Goal: Information Seeking & Learning: Find specific fact

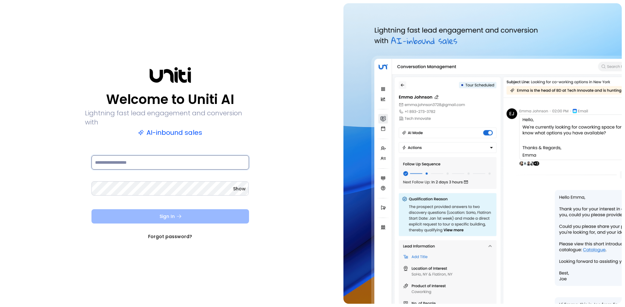
type input "**********"
click at [180, 214] on icon "submit" at bounding box center [179, 217] width 6 height 6
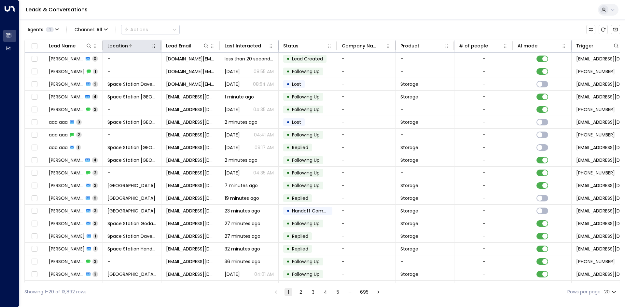
click at [149, 48] on icon at bounding box center [147, 45] width 5 height 5
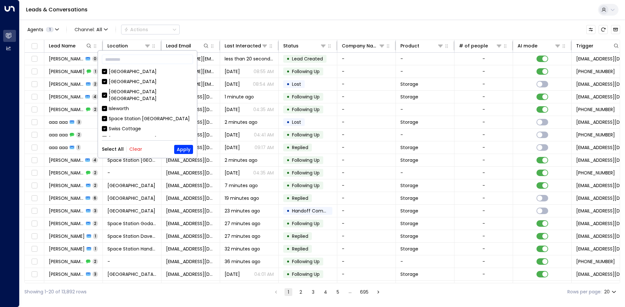
click at [137, 149] on button "Clear" at bounding box center [135, 149] width 13 height 5
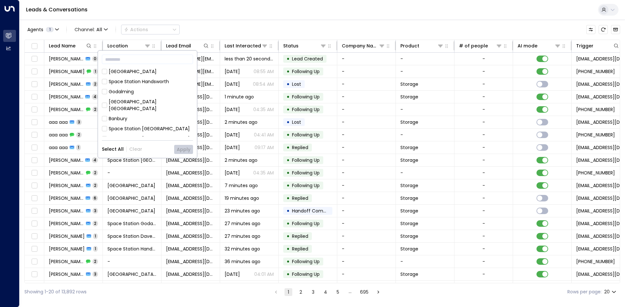
scroll to position [362, 0]
click at [140, 97] on div "Space Station Shrewsbury" at bounding box center [151, 104] width 84 height 14
click at [184, 152] on button "Apply" at bounding box center [183, 149] width 19 height 9
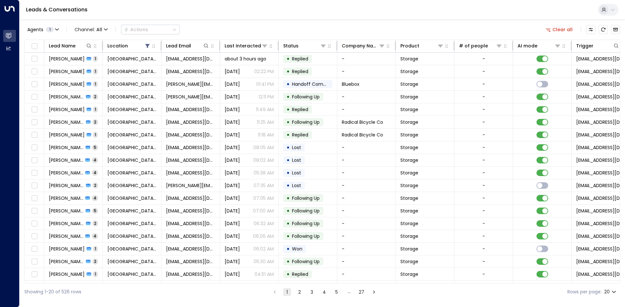
click at [327, 25] on div "Agents 1 Channel: All Actions Clear all" at bounding box center [321, 30] width 595 height 14
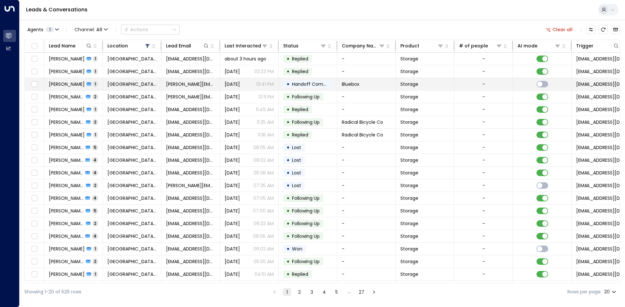
click at [214, 82] on span "williams@bluebox.co.uk" at bounding box center [190, 84] width 49 height 7
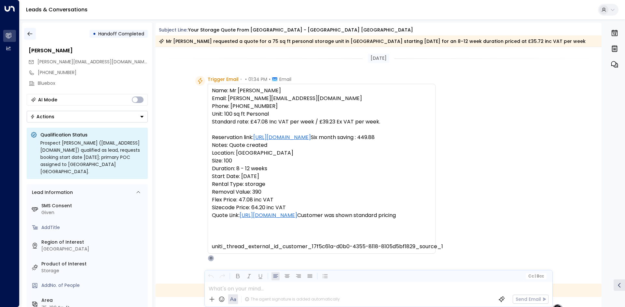
click at [30, 35] on icon "button" at bounding box center [30, 34] width 7 height 7
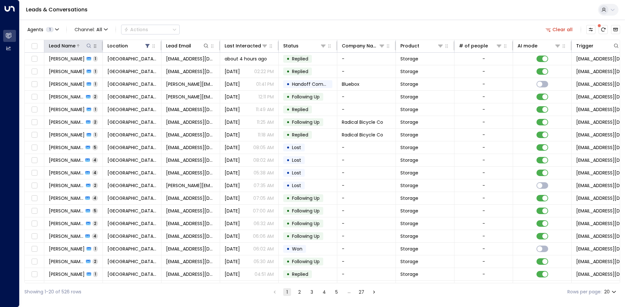
click at [88, 45] on icon at bounding box center [88, 45] width 5 height 5
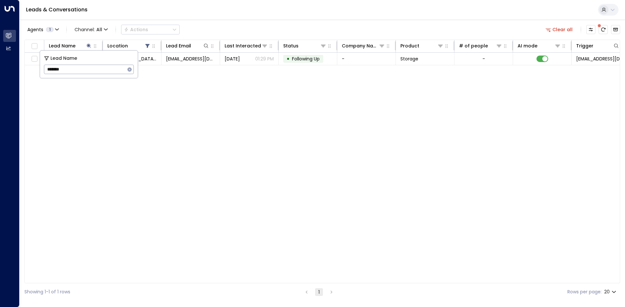
type input "******"
click at [225, 110] on div "Lead Name Location Lead Email Last Interacted Status Company Name Product # of …" at bounding box center [321, 162] width 595 height 244
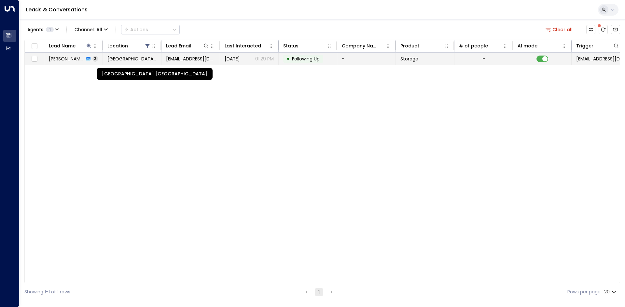
click at [124, 60] on span "Space Station Shrewsbury" at bounding box center [131, 59] width 49 height 7
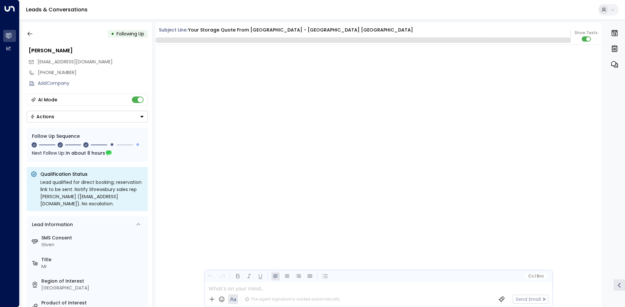
scroll to position [654, 0]
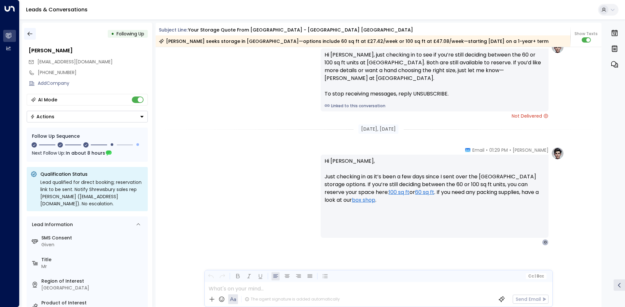
click at [32, 34] on icon "button" at bounding box center [30, 34] width 7 height 7
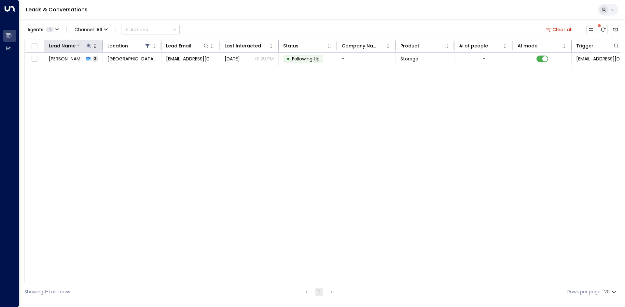
click at [90, 47] on icon at bounding box center [89, 46] width 4 height 4
click at [127, 70] on icon "button" at bounding box center [129, 69] width 5 height 5
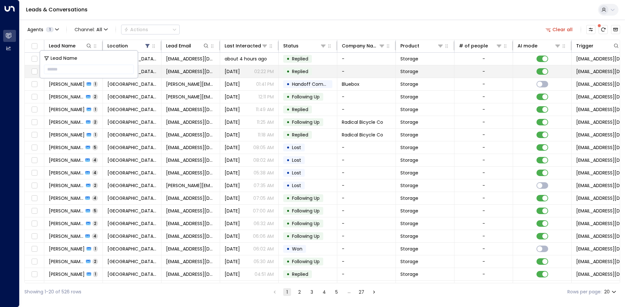
click at [139, 75] on td "Space Station Shrewsbury" at bounding box center [132, 71] width 59 height 12
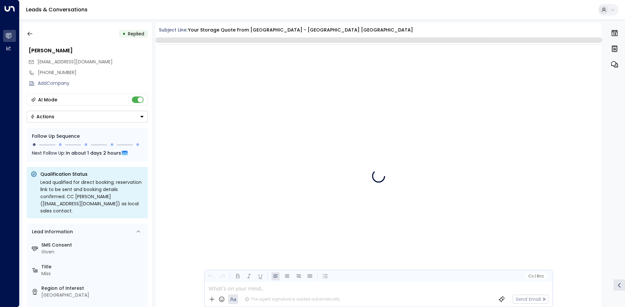
scroll to position [239, 0]
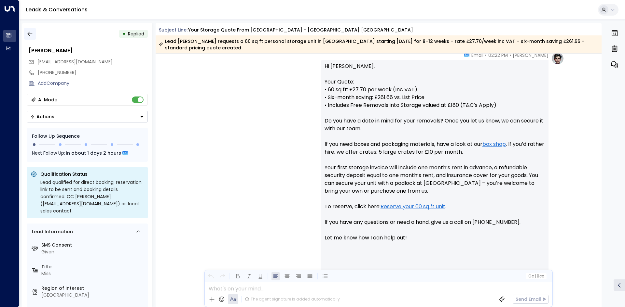
click at [30, 33] on icon "button" at bounding box center [30, 34] width 7 height 7
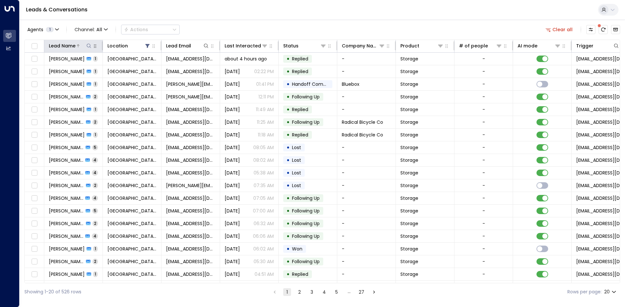
click at [89, 45] on icon at bounding box center [88, 45] width 5 height 5
type input "*****"
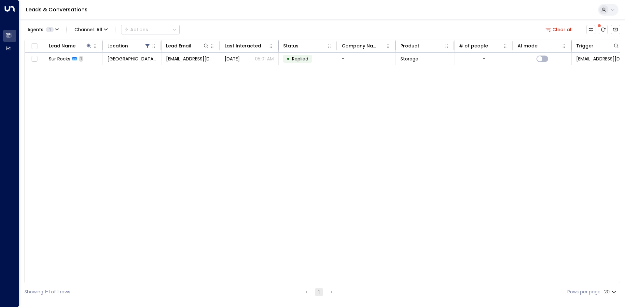
click at [215, 111] on div "Lead Name Location Lead Email Last Interacted Status Company Name Product # of …" at bounding box center [321, 162] width 595 height 244
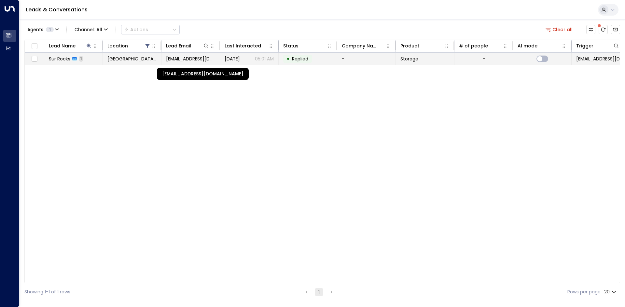
click at [166, 60] on span "sholder1966@gmail.com" at bounding box center [190, 59] width 49 height 7
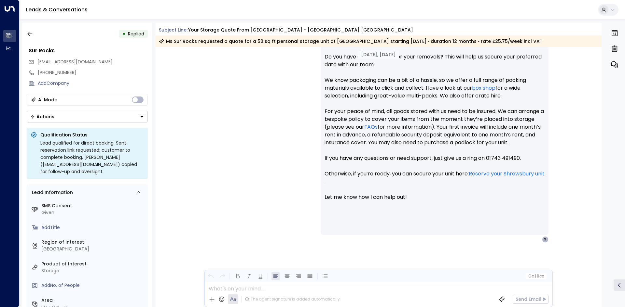
scroll to position [328, 0]
click at [169, 307] on html "Overview Leads & Conversations Leads & Conversations Analytics Analytics Leads …" at bounding box center [312, 155] width 625 height 311
click at [137, 106] on div "AI Mode Actions" at bounding box center [87, 108] width 121 height 29
click at [137, 105] on div "AI Mode" at bounding box center [87, 100] width 121 height 12
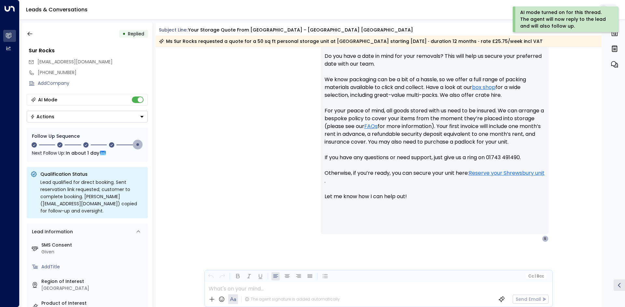
click at [136, 149] on span at bounding box center [138, 145] width 10 height 10
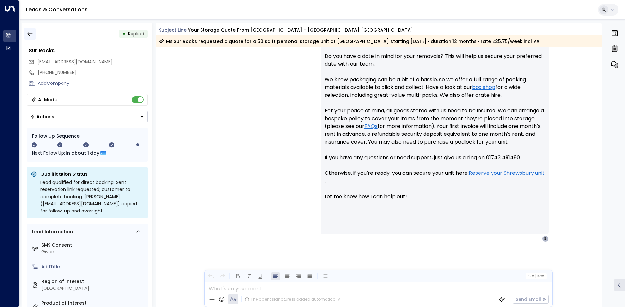
click at [28, 33] on icon "button" at bounding box center [30, 34] width 7 height 7
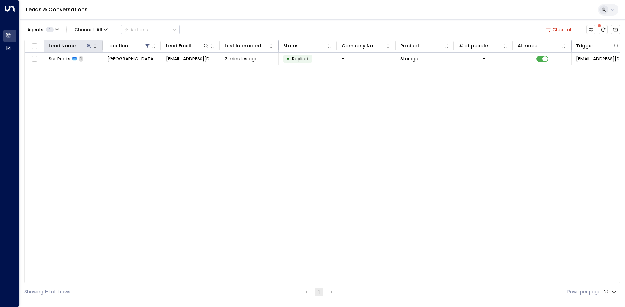
click at [91, 46] on icon at bounding box center [88, 45] width 5 height 5
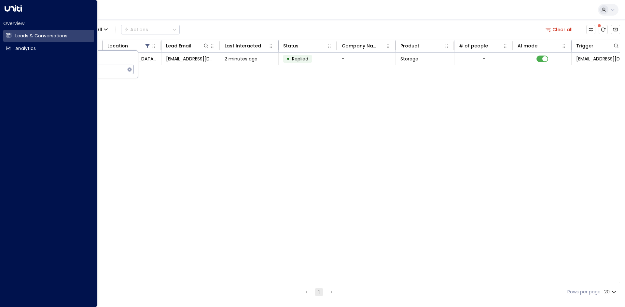
drag, startPoint x: 102, startPoint y: 70, endPoint x: 0, endPoint y: 75, distance: 102.3
click at [0, 75] on body "Overview Leads & Conversations Leads & Conversations Analytics Analytics Leads …" at bounding box center [312, 150] width 625 height 301
type input "****"
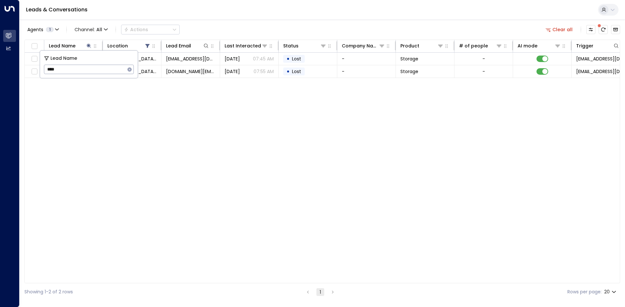
click at [226, 102] on div "Lead Name Location Lead Email Last Interacted Status Company Name Product # of …" at bounding box center [321, 162] width 595 height 244
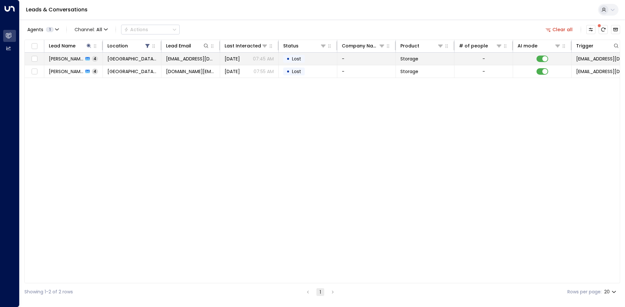
click at [77, 61] on div "Katie Clee 4" at bounding box center [73, 59] width 49 height 7
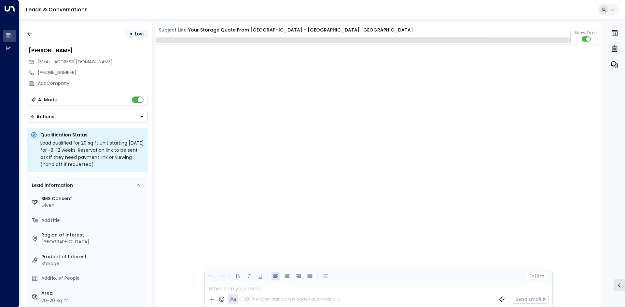
scroll to position [1354, 0]
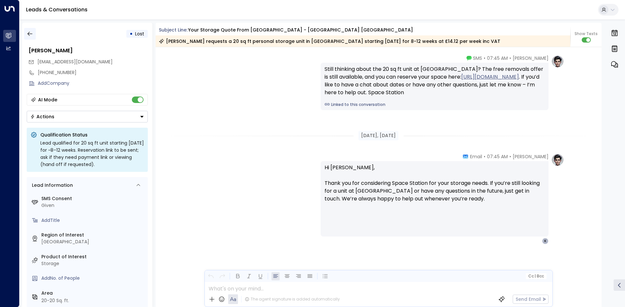
click at [30, 37] on icon "button" at bounding box center [30, 34] width 7 height 7
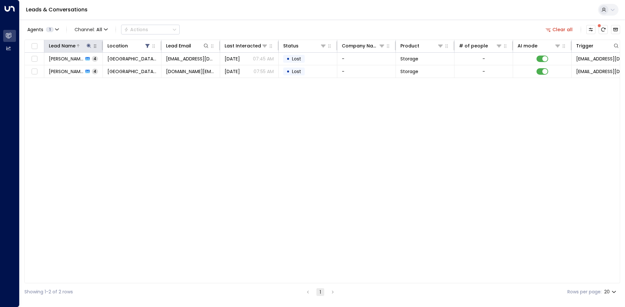
click at [89, 47] on icon at bounding box center [88, 45] width 5 height 5
drag, startPoint x: 89, startPoint y: 74, endPoint x: 0, endPoint y: 64, distance: 89.4
click at [0, 64] on body "Overview Leads & Conversations Leads & Conversations Analytics Analytics Leads …" at bounding box center [312, 150] width 625 height 301
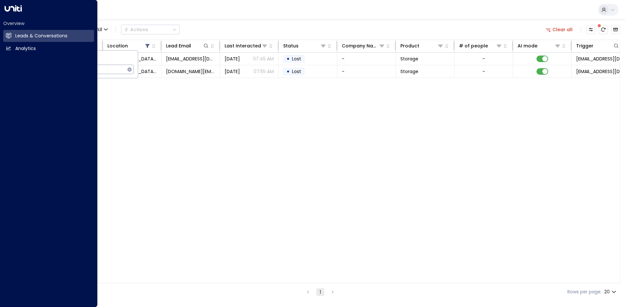
type input "****"
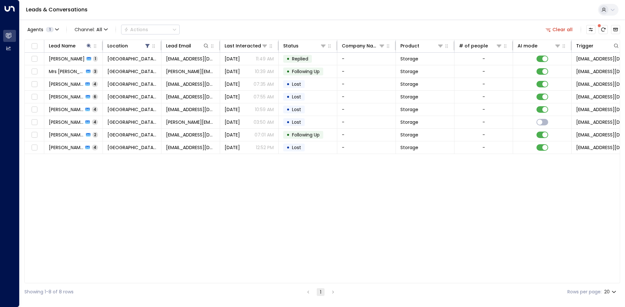
click at [281, 210] on div "Lead Name Location Lead Email Last Interacted Status Company Name Product # of …" at bounding box center [321, 162] width 595 height 244
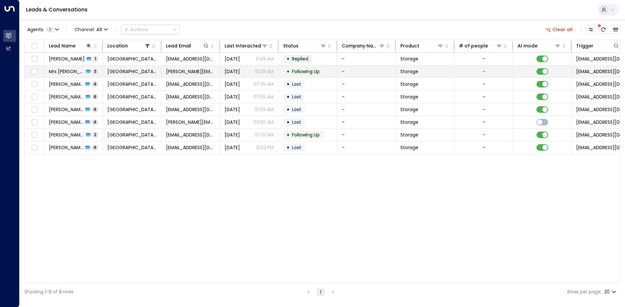
click at [221, 75] on td "Sep 26, 2025 10:39 AM" at bounding box center [249, 71] width 59 height 12
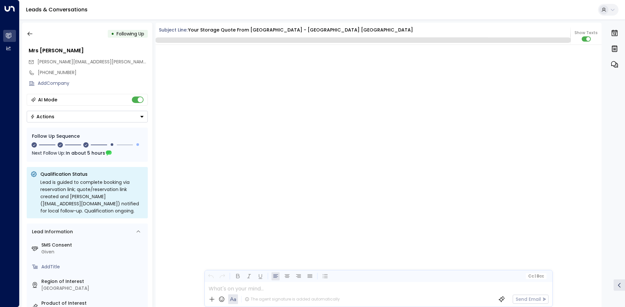
scroll to position [718, 0]
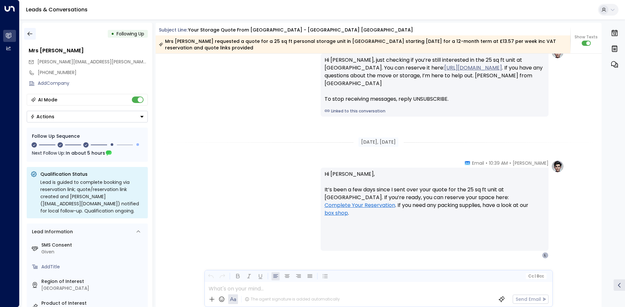
click at [34, 32] on button "button" at bounding box center [30, 34] width 12 height 12
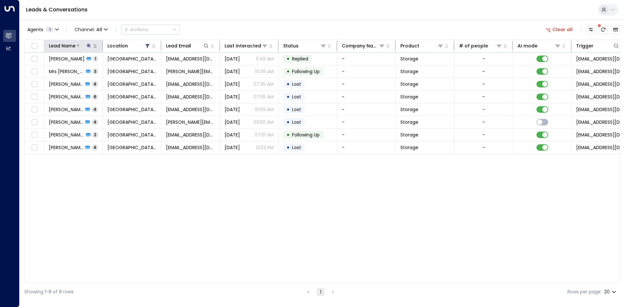
click at [90, 43] on button at bounding box center [89, 46] width 7 height 7
click at [36, 69] on body "Overview Leads & Conversations Leads & Conversations Analytics Analytics Leads …" at bounding box center [312, 150] width 625 height 301
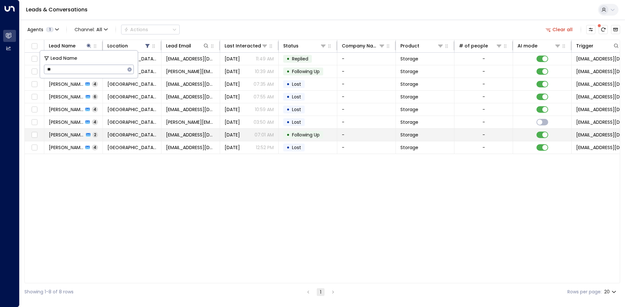
type input "*"
type input "********"
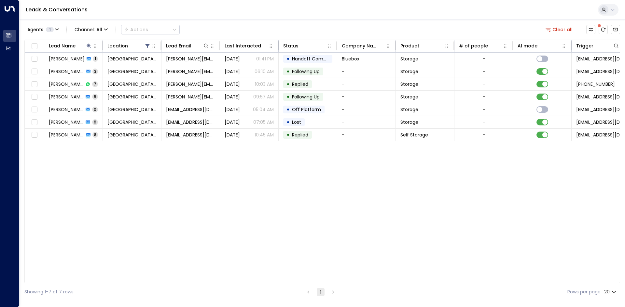
click at [303, 20] on div "Leads & Conversations" at bounding box center [322, 10] width 605 height 20
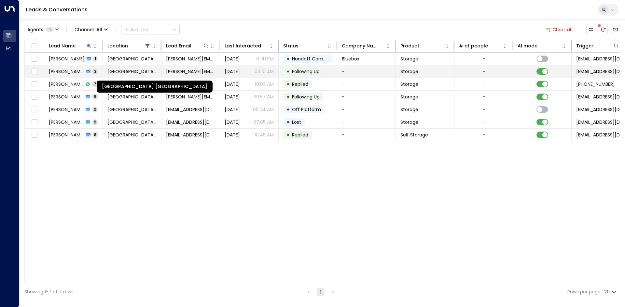
click at [128, 70] on span "Space Station Shrewsbury" at bounding box center [131, 71] width 49 height 7
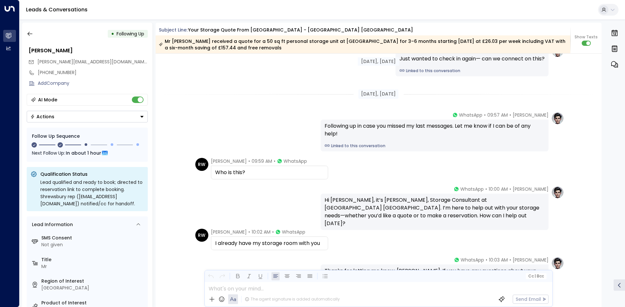
scroll to position [148, 0]
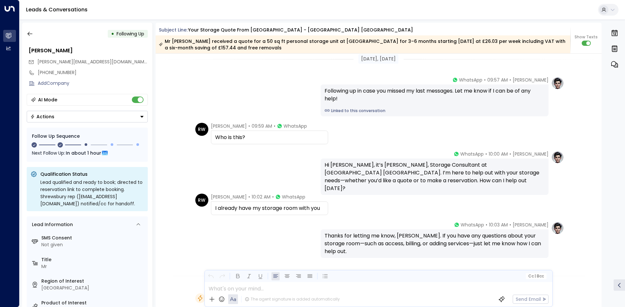
click at [230, 197] on span "Roger Williams" at bounding box center [229, 197] width 36 height 7
drag, startPoint x: 230, startPoint y: 197, endPoint x: 226, endPoint y: 197, distance: 3.9
click at [226, 197] on span "Roger Williams" at bounding box center [229, 197] width 36 height 7
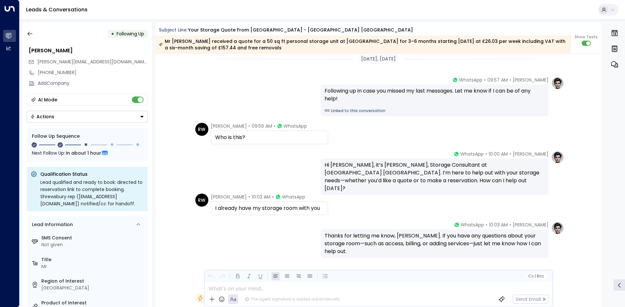
copy span "Williams"
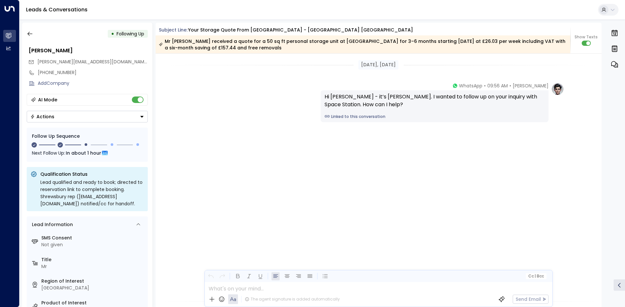
scroll to position [2163, 0]
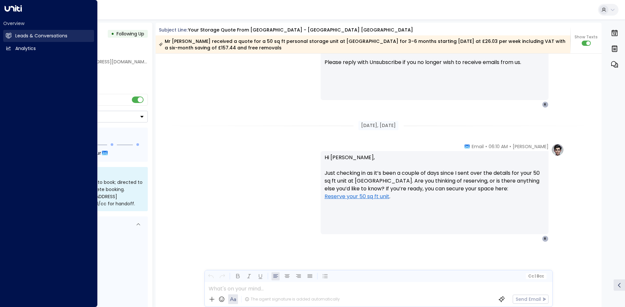
click at [19, 36] on h2 "Leads & Conversations" at bounding box center [41, 36] width 52 height 7
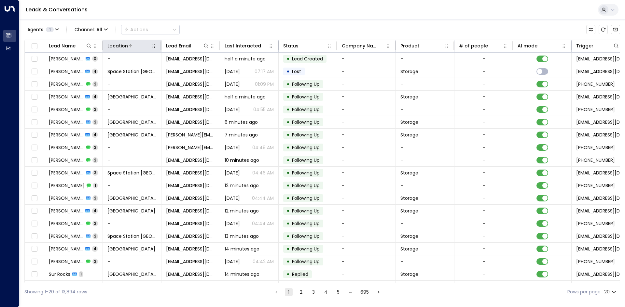
click at [150, 47] on icon at bounding box center [147, 45] width 5 height 5
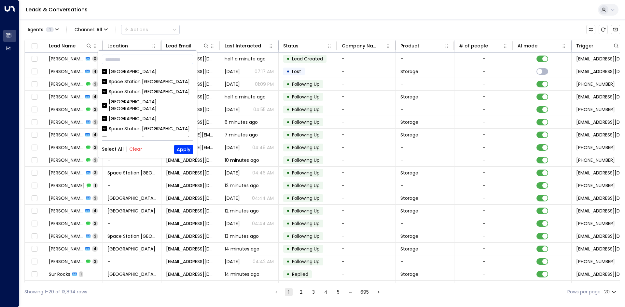
click at [141, 144] on div "​ Space Station Isleworth Space Station Swiss Cottage Space Station Banbury Spa…" at bounding box center [147, 104] width 99 height 107
click at [137, 147] on button "Clear" at bounding box center [135, 149] width 13 height 5
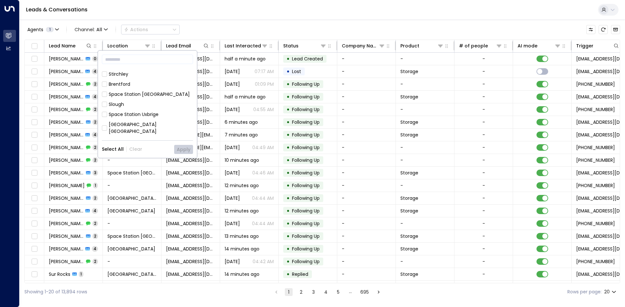
scroll to position [325, 0]
click at [152, 113] on div "Space Station Shrewsbury" at bounding box center [151, 120] width 84 height 14
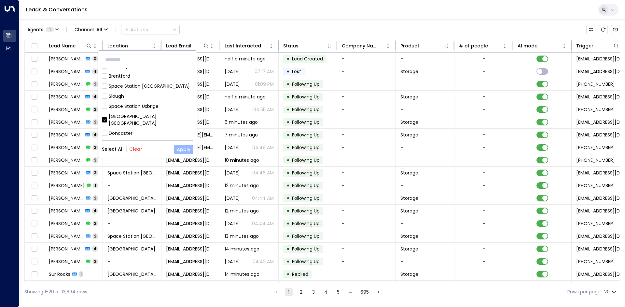
click at [184, 153] on button "Apply" at bounding box center [183, 149] width 19 height 9
